Goal: Task Accomplishment & Management: Manage account settings

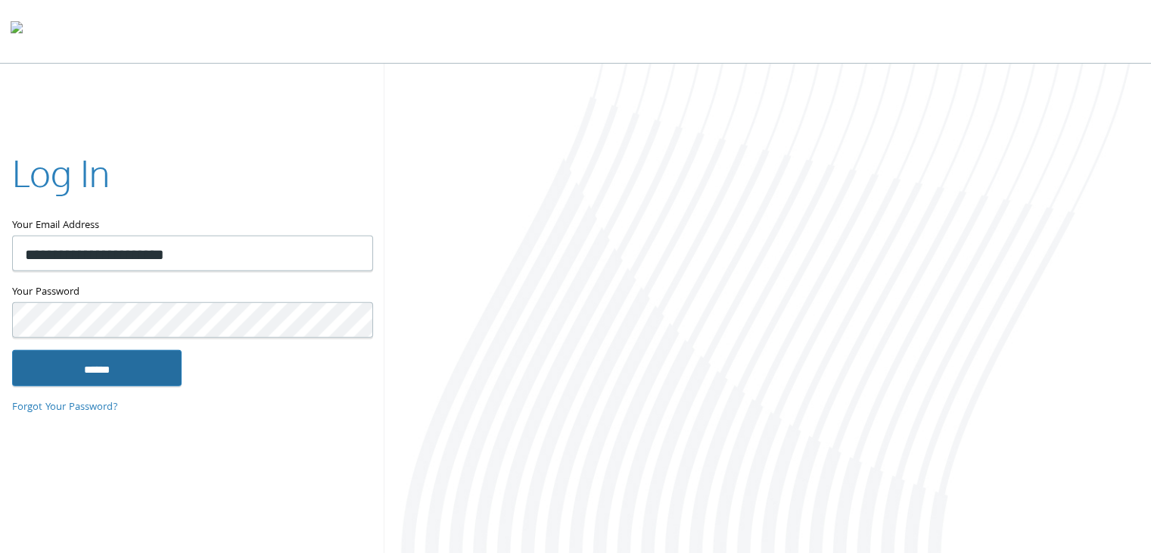
click at [50, 365] on input "******" at bounding box center [97, 367] width 170 height 36
type input "**********"
click at [112, 380] on input "******" at bounding box center [97, 367] width 170 height 36
